Goal: Task Accomplishment & Management: Use online tool/utility

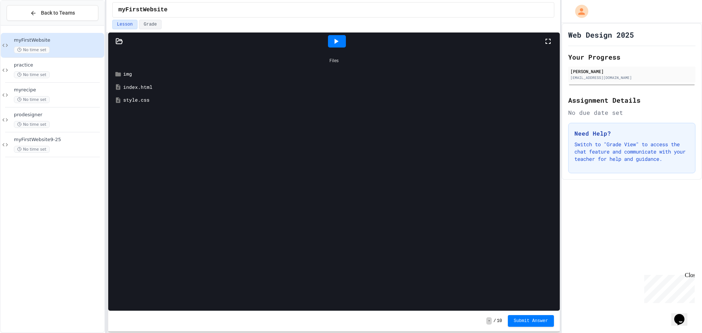
click at [349, 42] on div at bounding box center [336, 41] width 25 height 20
click at [344, 40] on div at bounding box center [337, 41] width 18 height 12
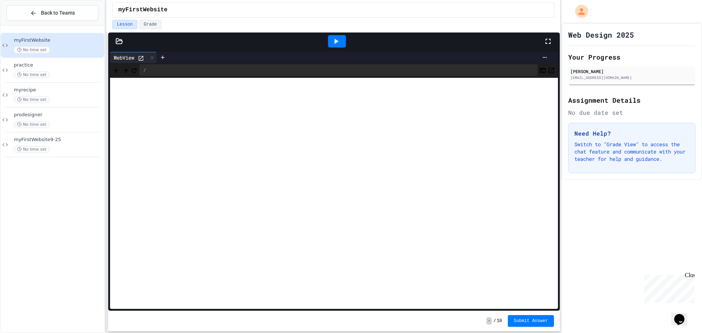
click at [341, 43] on div at bounding box center [337, 41] width 18 height 12
click at [72, 69] on div "practice No time set" at bounding box center [58, 70] width 89 height 16
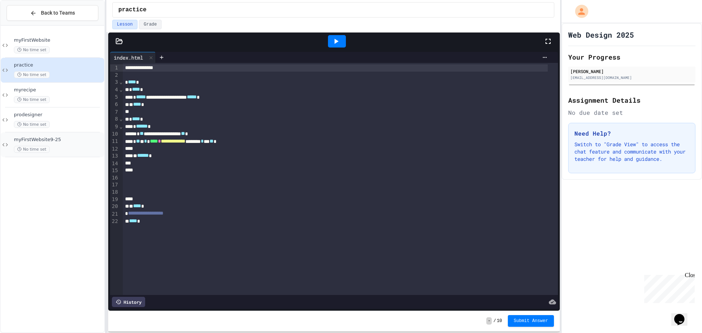
click at [64, 145] on div "myFirstWebsite9-25 No time set" at bounding box center [58, 145] width 89 height 16
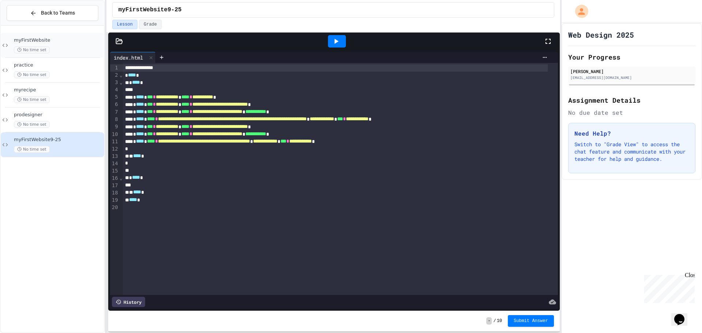
click at [83, 45] on div "myFirstWebsite No time set" at bounding box center [58, 45] width 89 height 16
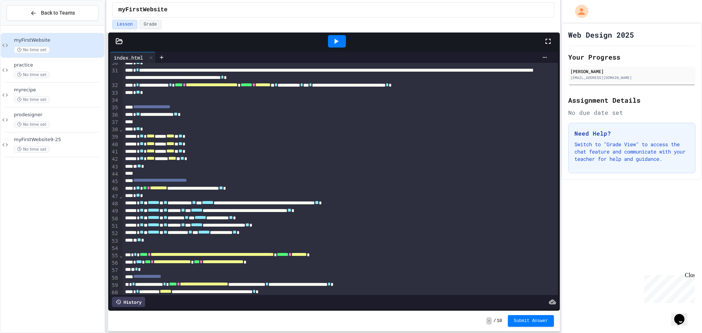
scroll to position [270, 0]
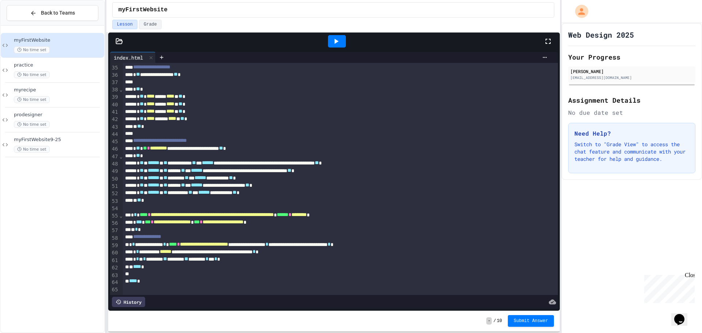
click at [342, 46] on div at bounding box center [337, 41] width 18 height 12
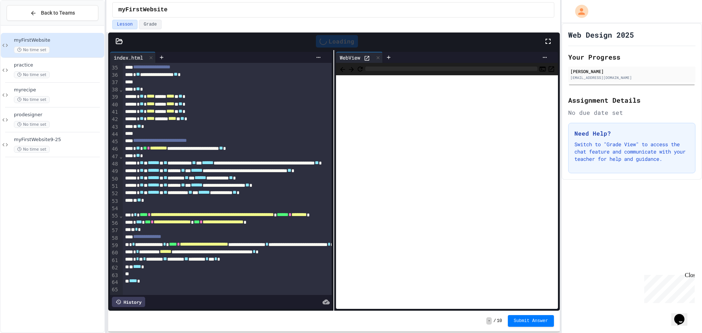
scroll to position [359, 0]
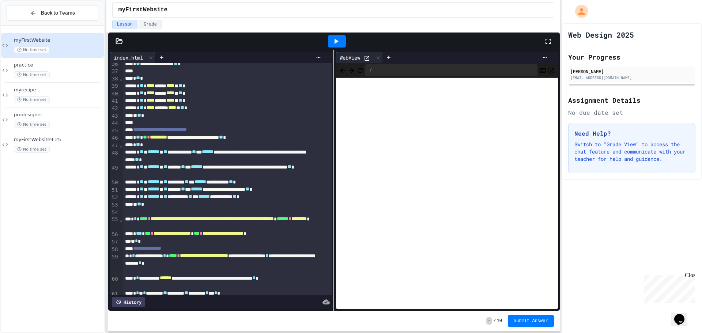
click at [364, 70] on icon "Refresh" at bounding box center [359, 70] width 7 height 7
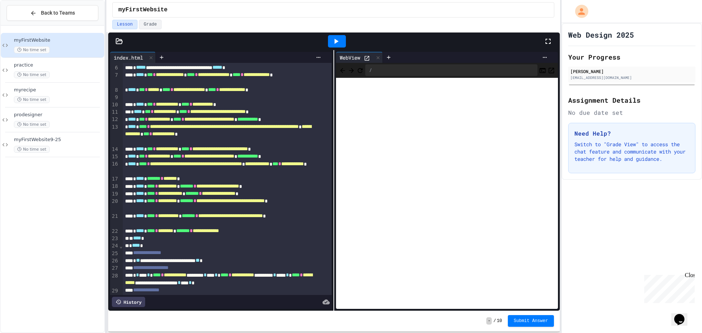
scroll to position [0, 0]
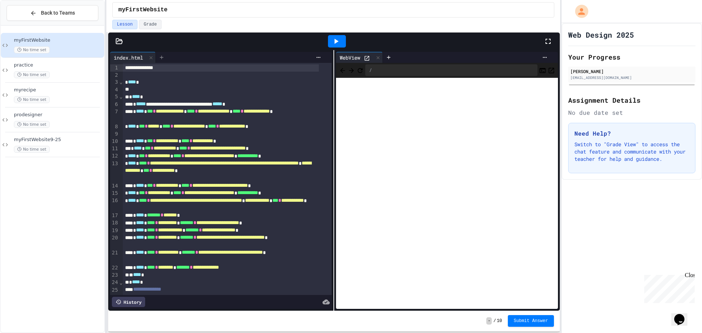
click at [161, 56] on icon at bounding box center [162, 57] width 6 height 6
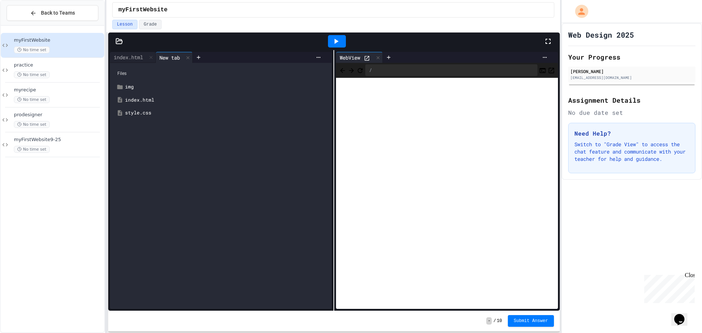
click at [151, 115] on div "style.css" at bounding box center [226, 112] width 202 height 7
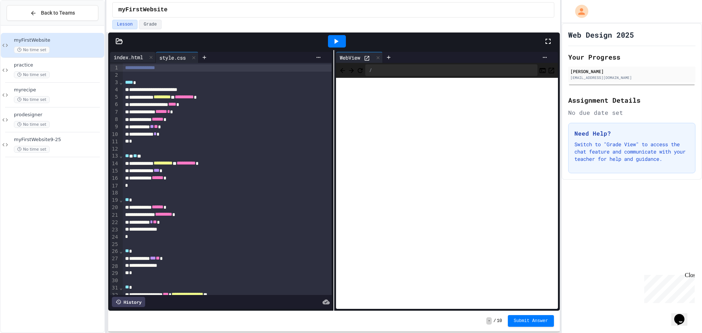
click at [131, 55] on div "index.html" at bounding box center [128, 57] width 37 height 8
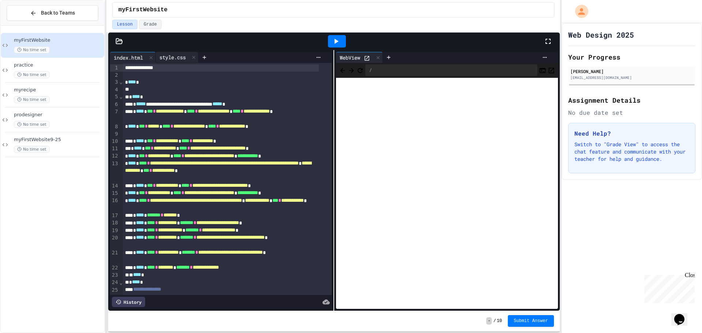
click at [179, 56] on div "style.css" at bounding box center [173, 57] width 34 height 8
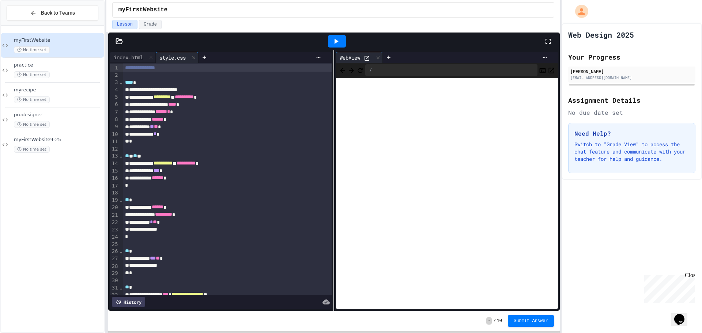
scroll to position [102, 0]
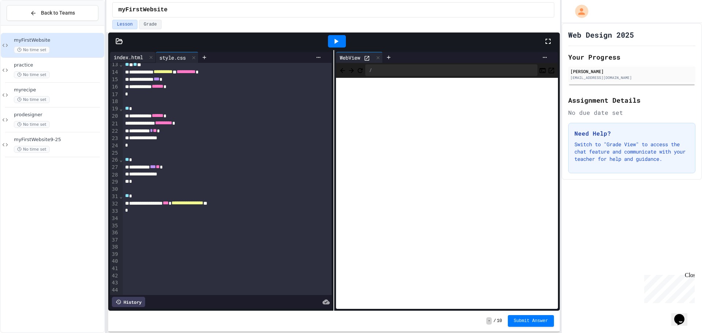
click at [136, 56] on div "index.html" at bounding box center [128, 57] width 37 height 8
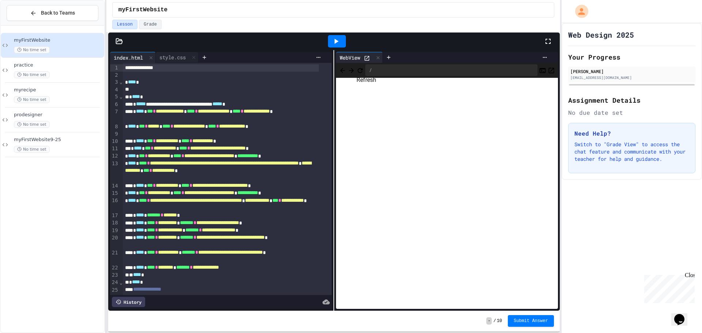
click at [364, 71] on icon "Refresh" at bounding box center [359, 70] width 7 height 7
click at [173, 53] on div "style.css" at bounding box center [177, 57] width 43 height 11
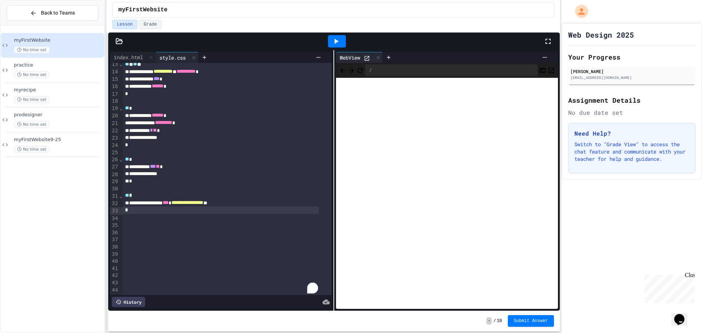
click at [143, 206] on div "*" at bounding box center [221, 209] width 196 height 7
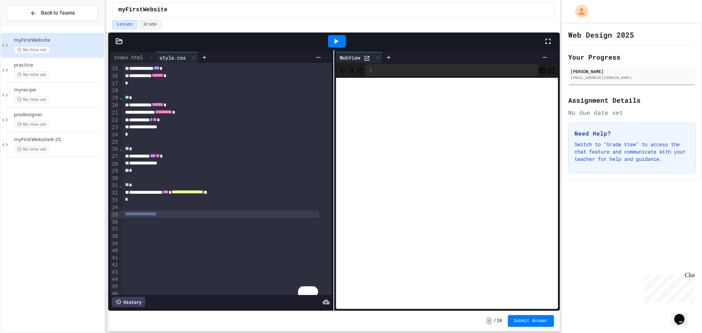
click at [157, 215] on span "**********" at bounding box center [141, 213] width 32 height 5
click at [129, 221] on div "To enrich screen reader interactions, please activate Accessibility in Grammarl…" at bounding box center [227, 221] width 209 height 7
click at [132, 228] on div "To enrich screen reader interactions, please activate Accessibility in Grammarl…" at bounding box center [227, 228] width 209 height 7
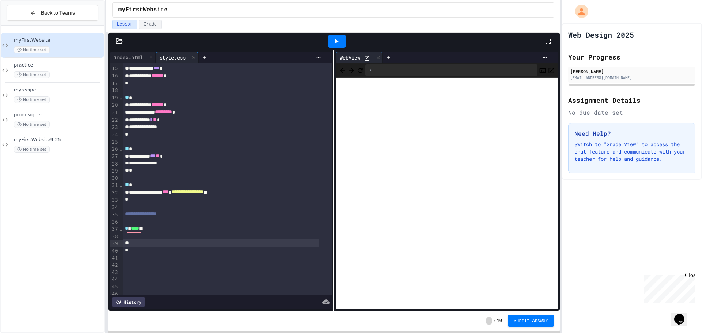
click at [145, 237] on div "To enrich screen reader interactions, please activate Accessibility in Grammarl…" at bounding box center [221, 235] width 196 height 7
click at [331, 43] on icon at bounding box center [335, 41] width 9 height 9
click at [364, 68] on icon "Refresh" at bounding box center [359, 70] width 7 height 7
click at [365, 57] on icon at bounding box center [367, 58] width 6 height 6
click at [63, 208] on div "myFirstWebsite No time set practice No time set myrecipe No time set prodesigne…" at bounding box center [52, 179] width 103 height 301
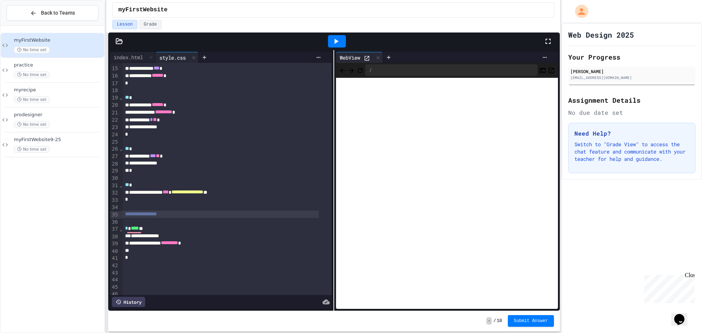
click at [186, 217] on div "**********" at bounding box center [221, 214] width 196 height 7
click at [175, 253] on div "To enrich screen reader interactions, please activate Accessibility in Grammarl…" at bounding box center [221, 250] width 196 height 7
click at [168, 259] on div "To enrich screen reader interactions, please activate Accessibility in Grammarl…" at bounding box center [227, 257] width 209 height 7
click at [165, 265] on div "To enrich screen reader interactions, please activate Accessibility in Grammarl…" at bounding box center [227, 264] width 209 height 7
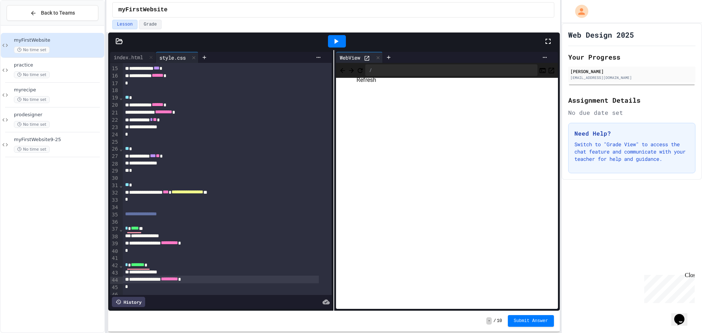
click at [364, 69] on icon "Refresh" at bounding box center [359, 70] width 7 height 7
click at [130, 56] on div "index.html" at bounding box center [128, 57] width 37 height 8
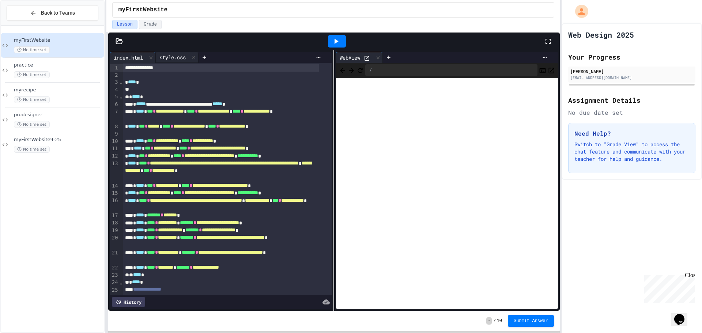
click at [164, 58] on div "style.css" at bounding box center [173, 57] width 34 height 8
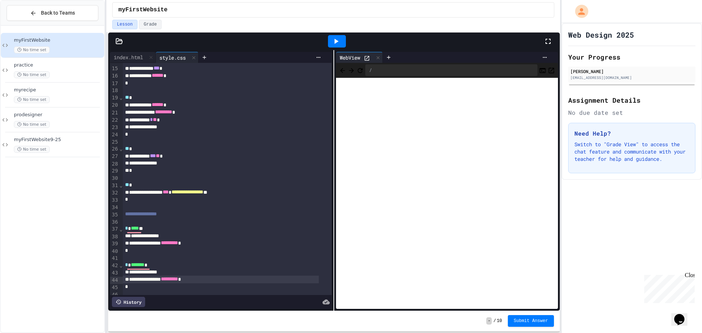
scroll to position [161, 0]
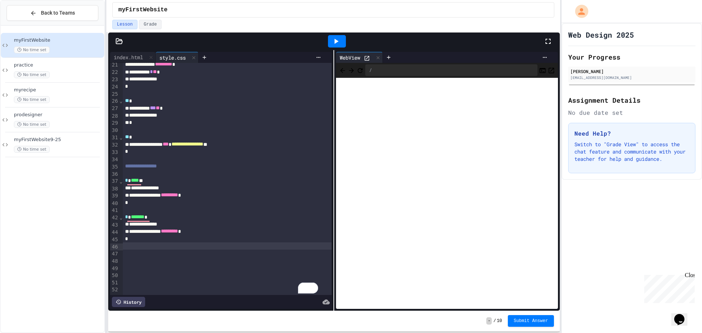
click at [205, 242] on div "To enrich screen reader interactions, please activate Accessibility in Grammarl…" at bounding box center [227, 245] width 209 height 7
click at [203, 250] on div "To enrich screen reader interactions, please activate Accessibility in Grammarl…" at bounding box center [227, 253] width 209 height 7
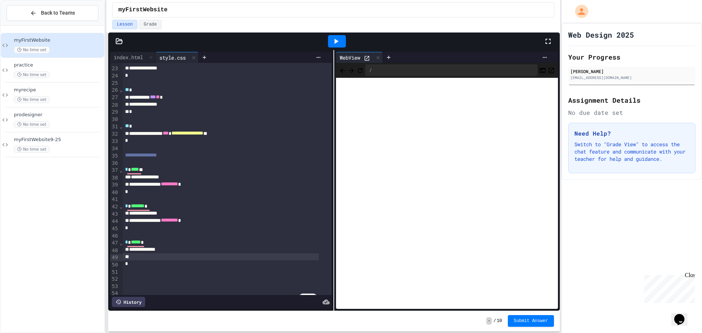
click at [201, 249] on div "**********" at bounding box center [221, 249] width 196 height 7
click at [172, 259] on div "To enrich screen reader interactions, please activate Accessibility in Grammarl…" at bounding box center [221, 256] width 196 height 7
click at [364, 72] on icon "Refresh" at bounding box center [359, 70] width 7 height 7
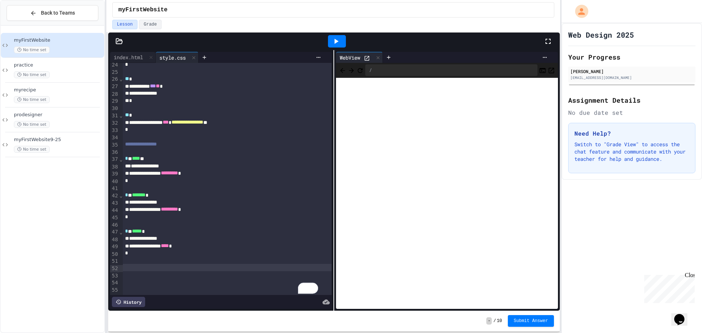
click at [185, 264] on div "To enrich screen reader interactions, please activate Accessibility in Grammarl…" at bounding box center [227, 267] width 209 height 7
click at [116, 57] on div "index.html" at bounding box center [128, 57] width 37 height 8
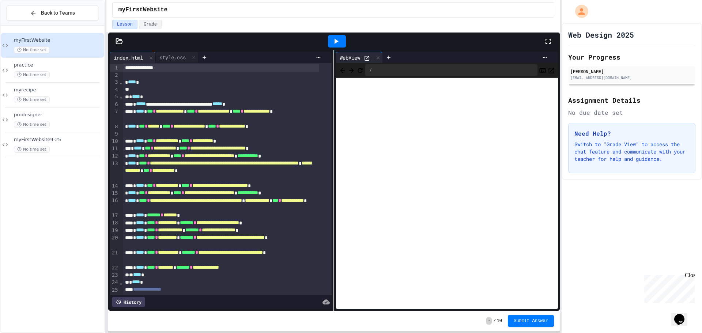
click at [334, 45] on icon at bounding box center [335, 41] width 9 height 9
click at [334, 45] on div "Stop" at bounding box center [337, 41] width 34 height 14
click at [65, 124] on div "No time set" at bounding box center [58, 124] width 89 height 7
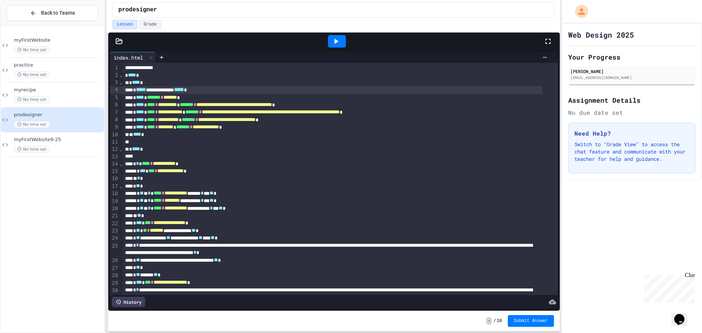
click at [184, 89] on span "*****" at bounding box center [179, 89] width 10 height 5
click at [219, 86] on div "* **** *" at bounding box center [332, 82] width 419 height 7
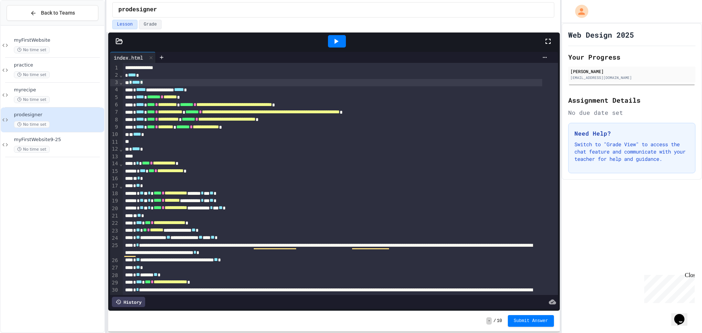
click at [203, 68] on div "**********" at bounding box center [332, 67] width 419 height 7
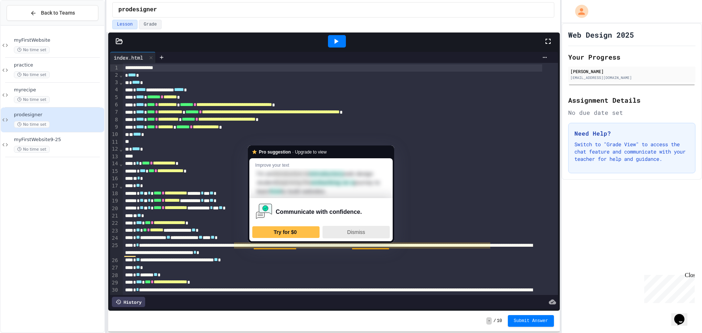
click at [340, 231] on div "Dismiss" at bounding box center [356, 232] width 61 height 12
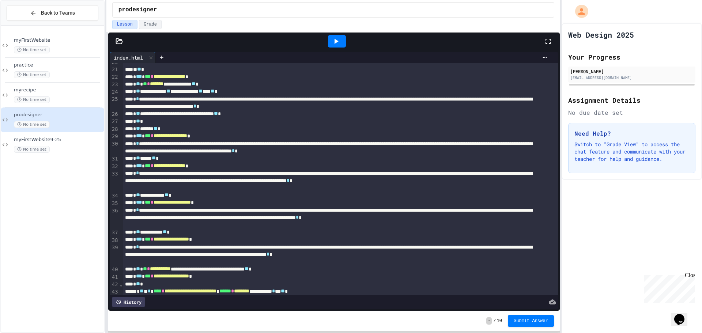
scroll to position [263, 0]
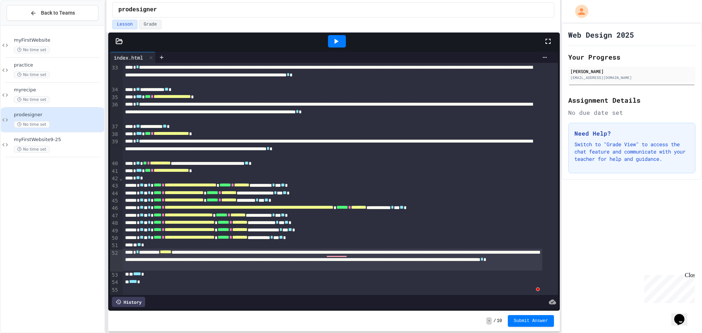
click at [338, 249] on div "**********" at bounding box center [332, 260] width 419 height 22
click at [336, 249] on div "**********" at bounding box center [332, 260] width 419 height 22
click at [341, 257] on div "**********" at bounding box center [332, 260] width 419 height 22
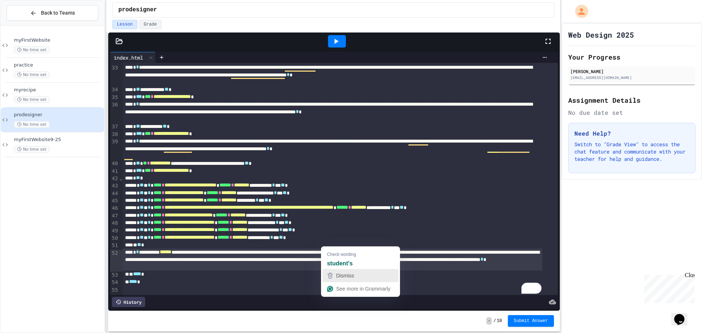
click at [342, 281] on div "Dismiss" at bounding box center [343, 275] width 19 height 11
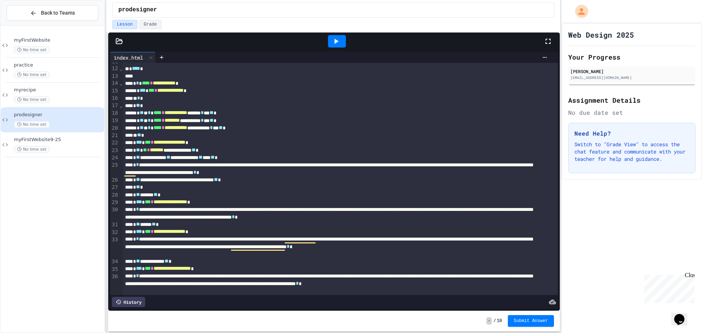
scroll to position [0, 0]
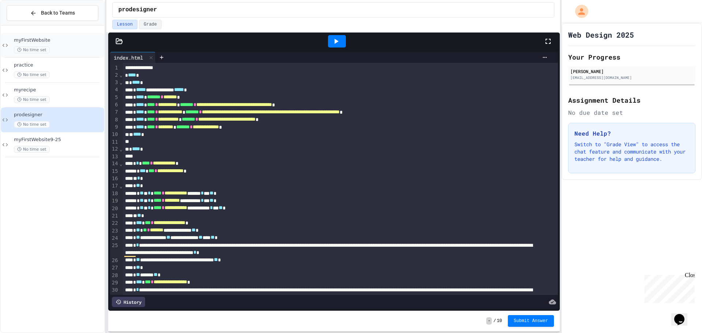
click at [65, 41] on span "myFirstWebsite" at bounding box center [58, 40] width 89 height 6
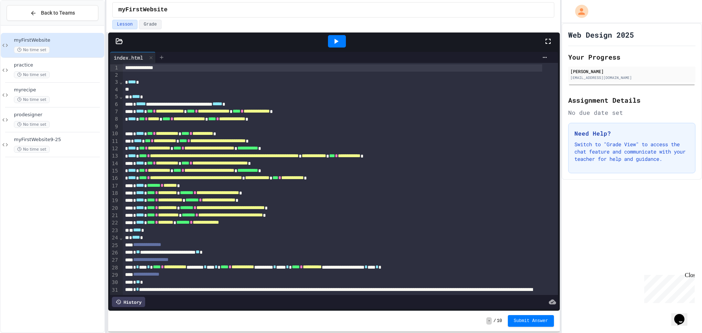
click at [163, 57] on icon at bounding box center [161, 57] width 3 height 3
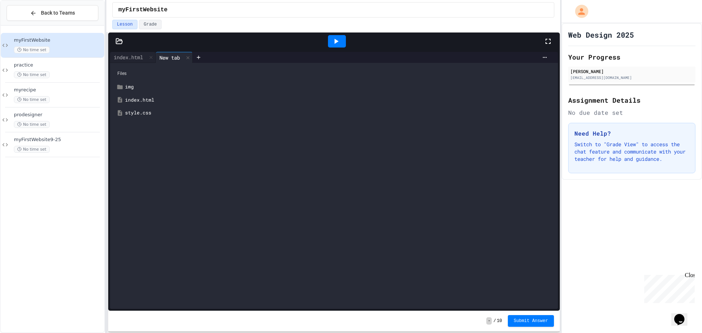
click at [151, 109] on div "style.css" at bounding box center [334, 112] width 440 height 13
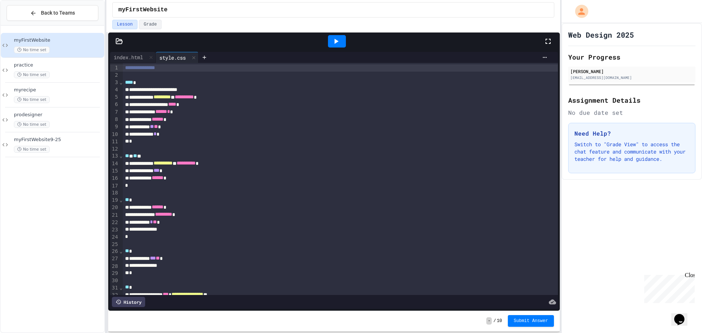
click at [690, 274] on div "Close" at bounding box center [689, 276] width 9 height 9
click at [123, 77] on div "To enrich screen reader interactions, please activate Accessibility in Grammarl…" at bounding box center [340, 75] width 435 height 7
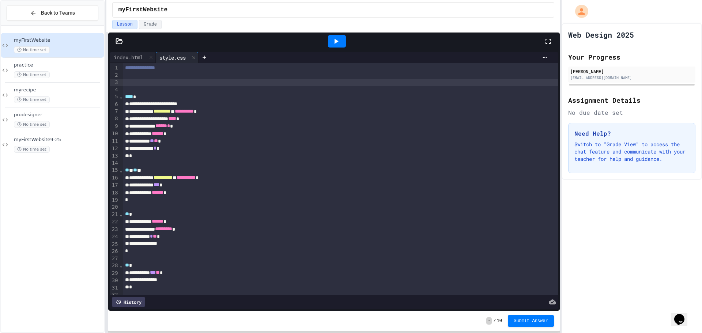
click at [159, 80] on div "To enrich screen reader interactions, please activate Accessibility in Grammarl…" at bounding box center [340, 82] width 435 height 7
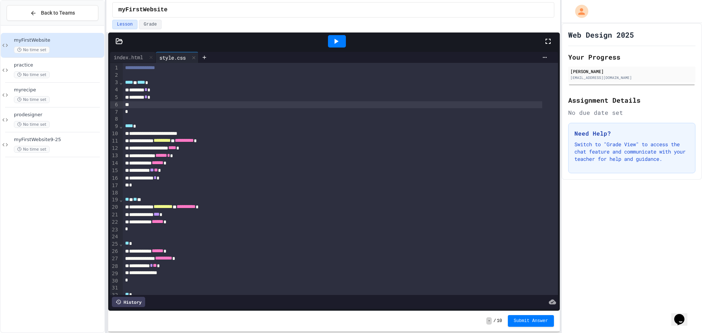
click at [132, 100] on div "******* * *" at bounding box center [332, 97] width 419 height 7
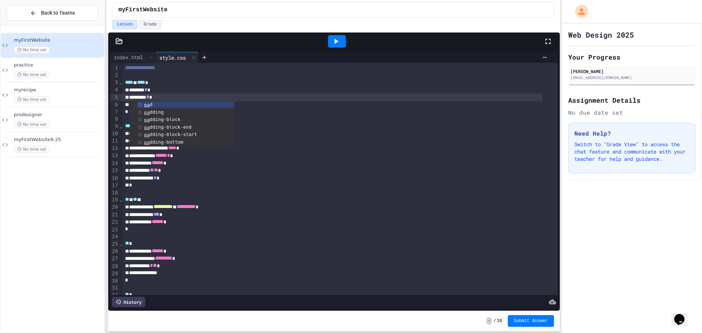
click at [133, 106] on ul "pa d pa dding pa dding-block pa dding-block-end pa dding-block-start pa dding-b…" at bounding box center [182, 124] width 105 height 46
click at [128, 102] on div "To enrich screen reader interactions, please activate Accessibility in Grammarl…" at bounding box center [332, 104] width 419 height 7
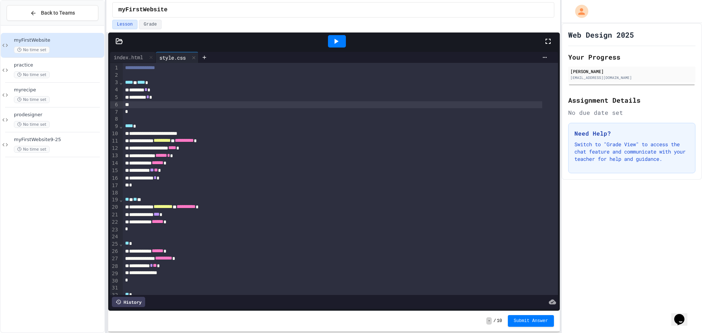
click at [134, 104] on div "To enrich screen reader interactions, please activate Accessibility in Grammarl…" at bounding box center [332, 104] width 419 height 7
click at [139, 57] on div "index.html" at bounding box center [128, 57] width 37 height 8
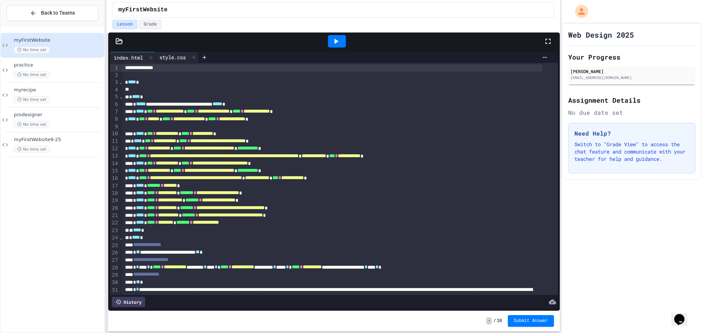
click at [164, 53] on div "style.css" at bounding box center [173, 57] width 34 height 8
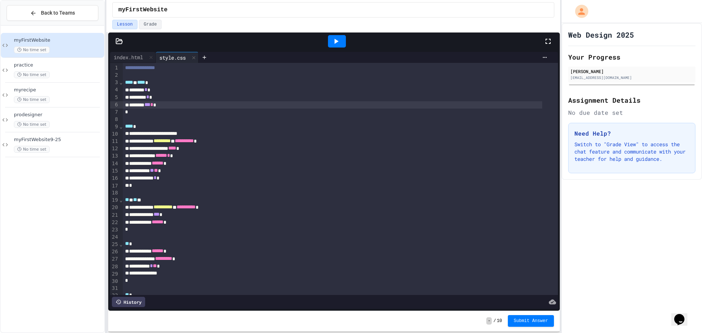
click at [333, 50] on div at bounding box center [336, 41] width 25 height 20
click at [334, 42] on icon at bounding box center [335, 41] width 9 height 9
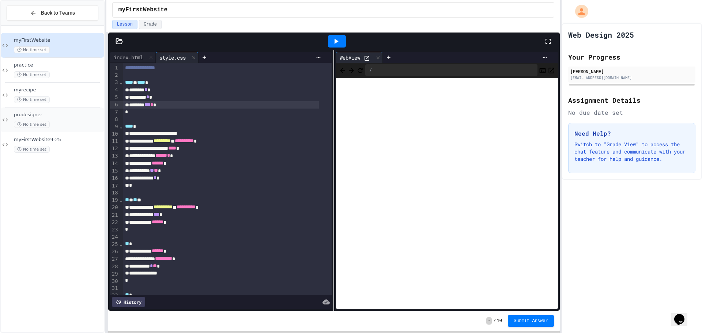
click at [54, 119] on div "prodesigner No time set" at bounding box center [58, 120] width 89 height 16
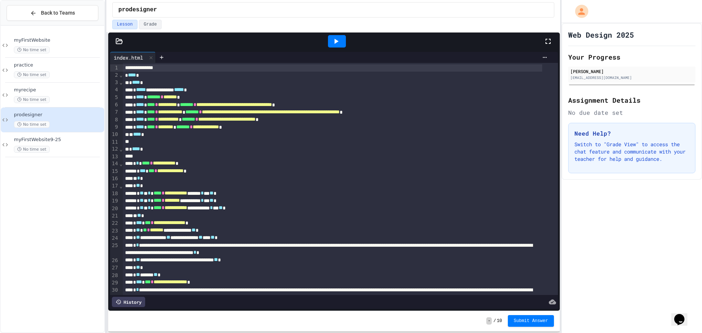
click at [346, 42] on div at bounding box center [336, 41] width 25 height 20
click at [331, 41] on icon at bounding box center [335, 41] width 9 height 9
